Goal: Browse casually

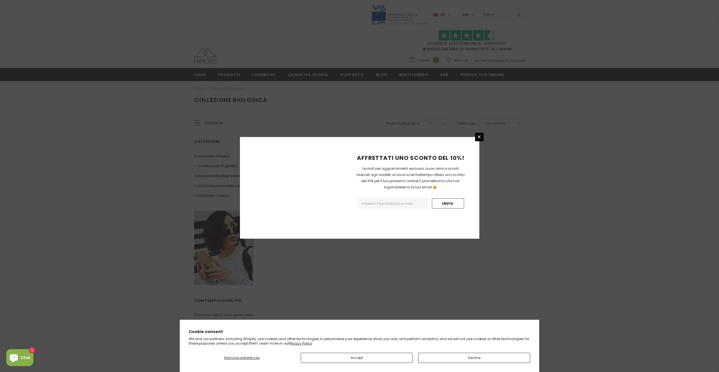
scroll to position [206, 0]
